Goal: Browse casually

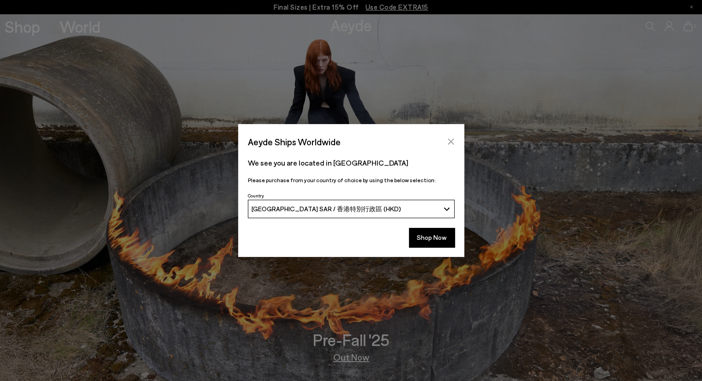
click at [453, 140] on icon "Close" at bounding box center [450, 141] width 7 height 7
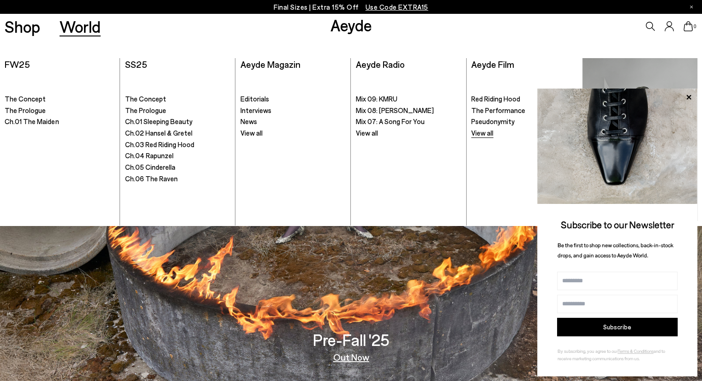
click at [480, 137] on link "View all" at bounding box center [524, 133] width 106 height 9
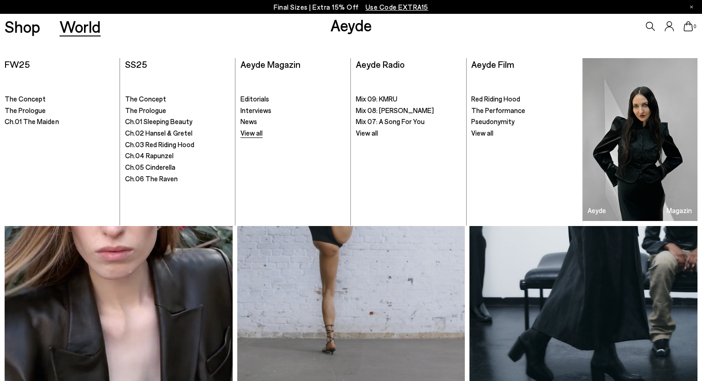
click at [254, 132] on span "View all" at bounding box center [251, 133] width 22 height 8
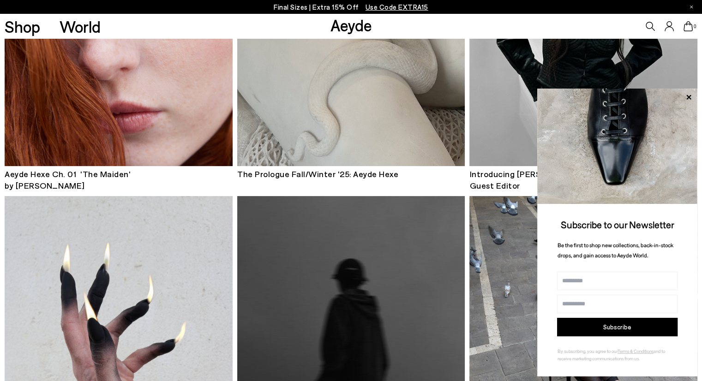
scroll to position [231, 0]
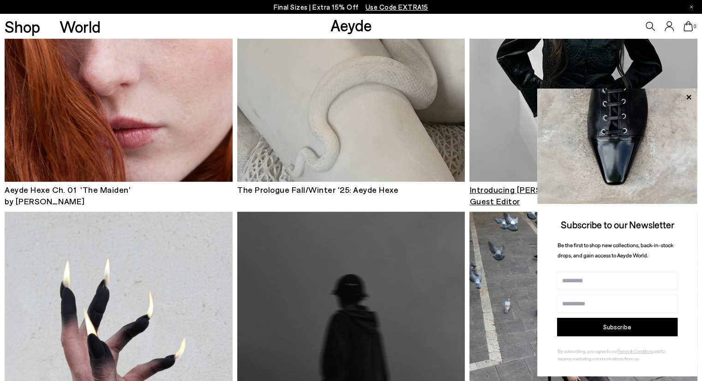
drag, startPoint x: 688, startPoint y: 96, endPoint x: 679, endPoint y: 98, distance: 8.6
click at [688, 96] on icon at bounding box center [688, 97] width 5 height 5
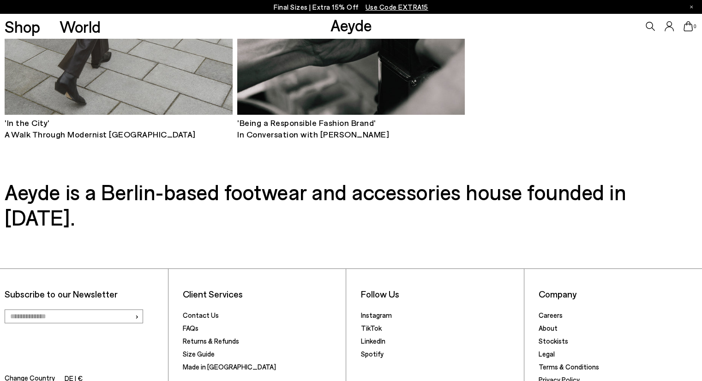
scroll to position [6368, 0]
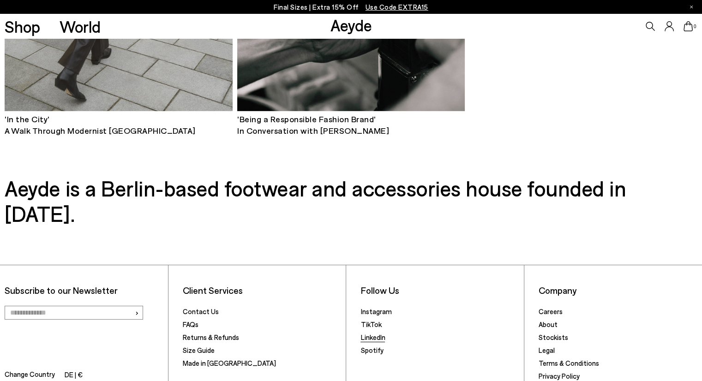
click at [374, 333] on link "LinkedIn" at bounding box center [373, 337] width 24 height 8
